Goal: Task Accomplishment & Management: Use online tool/utility

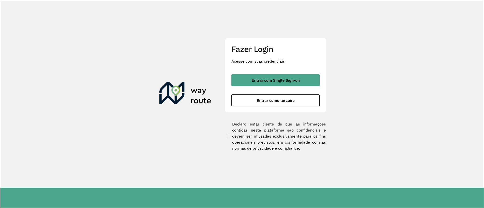
click at [274, 81] on span "Entrar com Single Sign-on" at bounding box center [275, 80] width 48 height 4
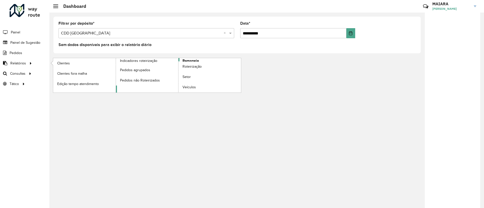
click at [198, 60] on span "Romaneio" at bounding box center [190, 60] width 16 height 5
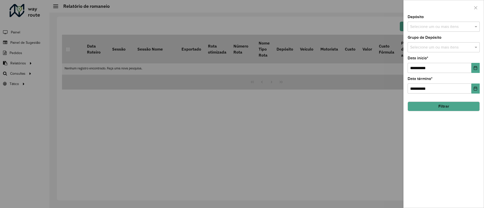
click at [435, 30] on div "Selecione um ou mais itens" at bounding box center [443, 27] width 72 height 10
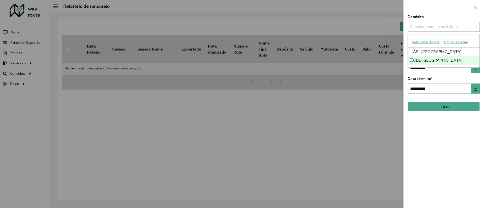
click at [436, 59] on div "CDD [GEOGRAPHIC_DATA]" at bounding box center [444, 60] width 72 height 9
click at [460, 121] on div "**********" at bounding box center [443, 111] width 80 height 193
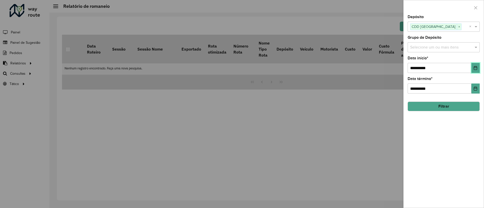
click at [474, 69] on icon "Choose Date" at bounding box center [475, 68] width 4 height 4
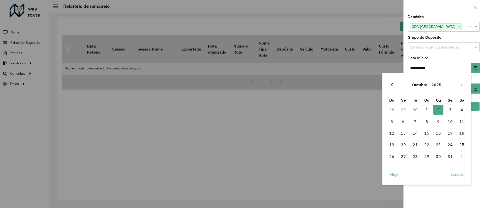
click at [391, 86] on icon "Previous Month" at bounding box center [392, 85] width 4 height 4
click at [403, 110] on span "1" at bounding box center [403, 110] width 10 height 10
type input "**********"
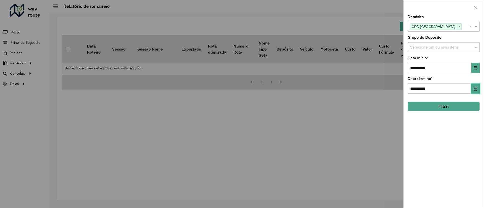
click at [475, 91] on button "Choose Date" at bounding box center [475, 89] width 8 height 10
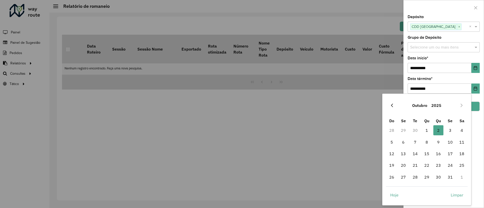
click at [392, 108] on button "Previous Month" at bounding box center [392, 106] width 8 height 8
click at [413, 177] on span "30" at bounding box center [415, 177] width 10 height 10
type input "**********"
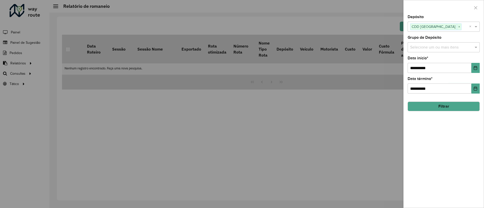
click at [458, 105] on button "Filtrar" at bounding box center [443, 107] width 72 height 10
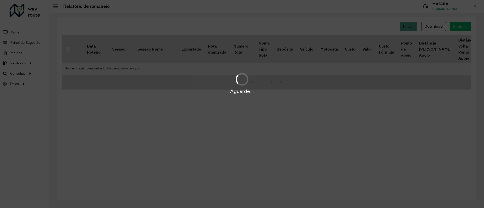
click at [350, 106] on div "Aguarde..." at bounding box center [242, 104] width 484 height 208
click at [357, 168] on div "Aguarde..." at bounding box center [242, 104] width 484 height 208
click at [212, 114] on div "Aguarde..." at bounding box center [242, 104] width 484 height 208
click at [62, 115] on div "Aguarde..." at bounding box center [242, 104] width 484 height 208
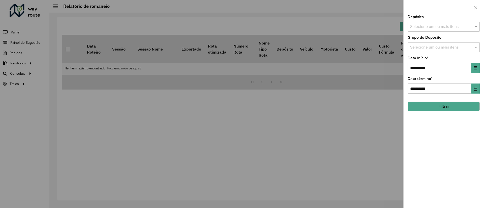
click at [149, 113] on div at bounding box center [242, 104] width 484 height 208
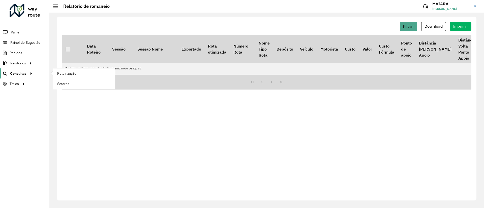
click at [32, 75] on div at bounding box center [30, 73] width 8 height 5
click at [76, 85] on link "Setores" at bounding box center [84, 84] width 62 height 10
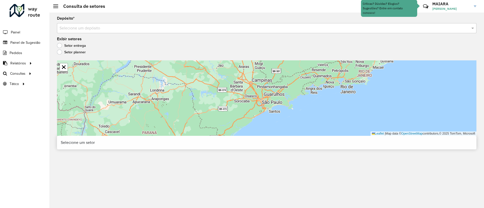
click at [64, 54] on label "Setor planner" at bounding box center [71, 52] width 29 height 5
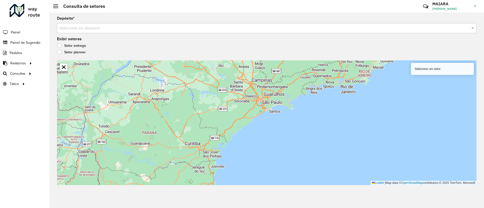
click at [74, 44] on label "Setor entrega" at bounding box center [71, 45] width 29 height 5
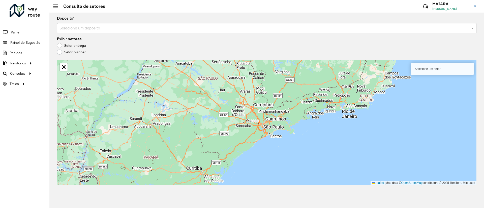
click at [82, 28] on input "text" at bounding box center [261, 28] width 404 height 6
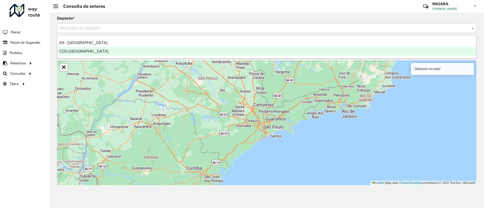
click at [103, 56] on ng-dropdown-panel "AS - Florianópolis CDD Florianópolis" at bounding box center [266, 47] width 419 height 23
click at [91, 52] on div "CDD [GEOGRAPHIC_DATA]" at bounding box center [266, 51] width 419 height 9
